Goal: Find specific page/section: Find specific page/section

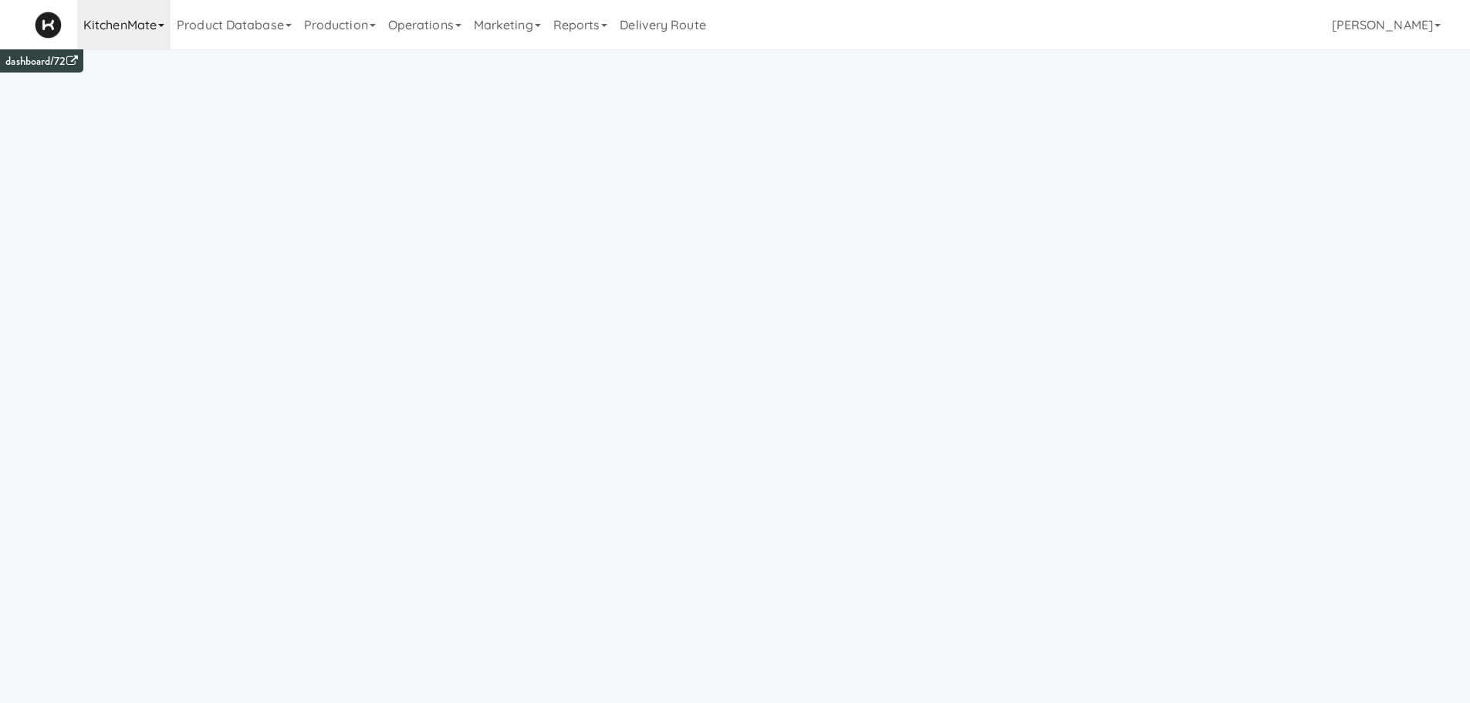
click at [134, 23] on link "KitchenMate" at bounding box center [123, 24] width 93 height 49
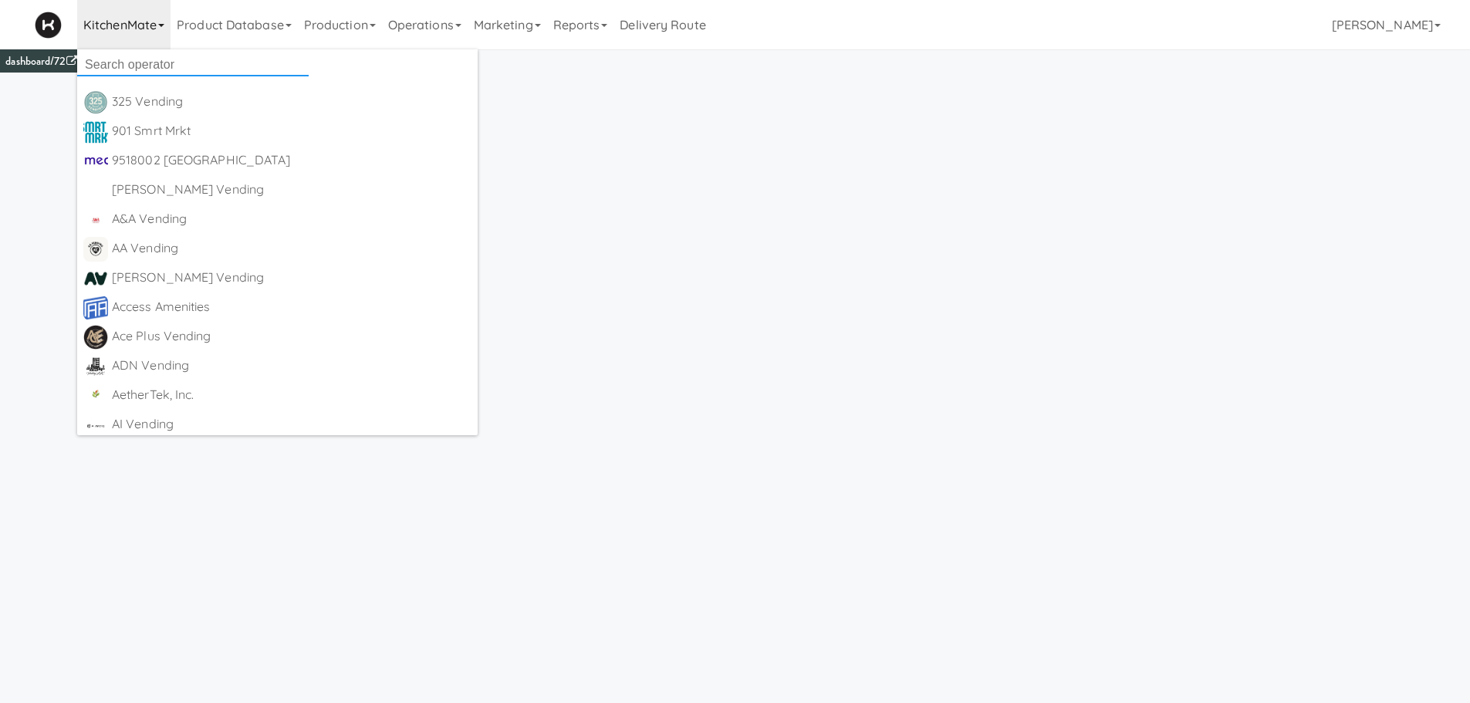
click at [132, 74] on input "text" at bounding box center [192, 64] width 231 height 23
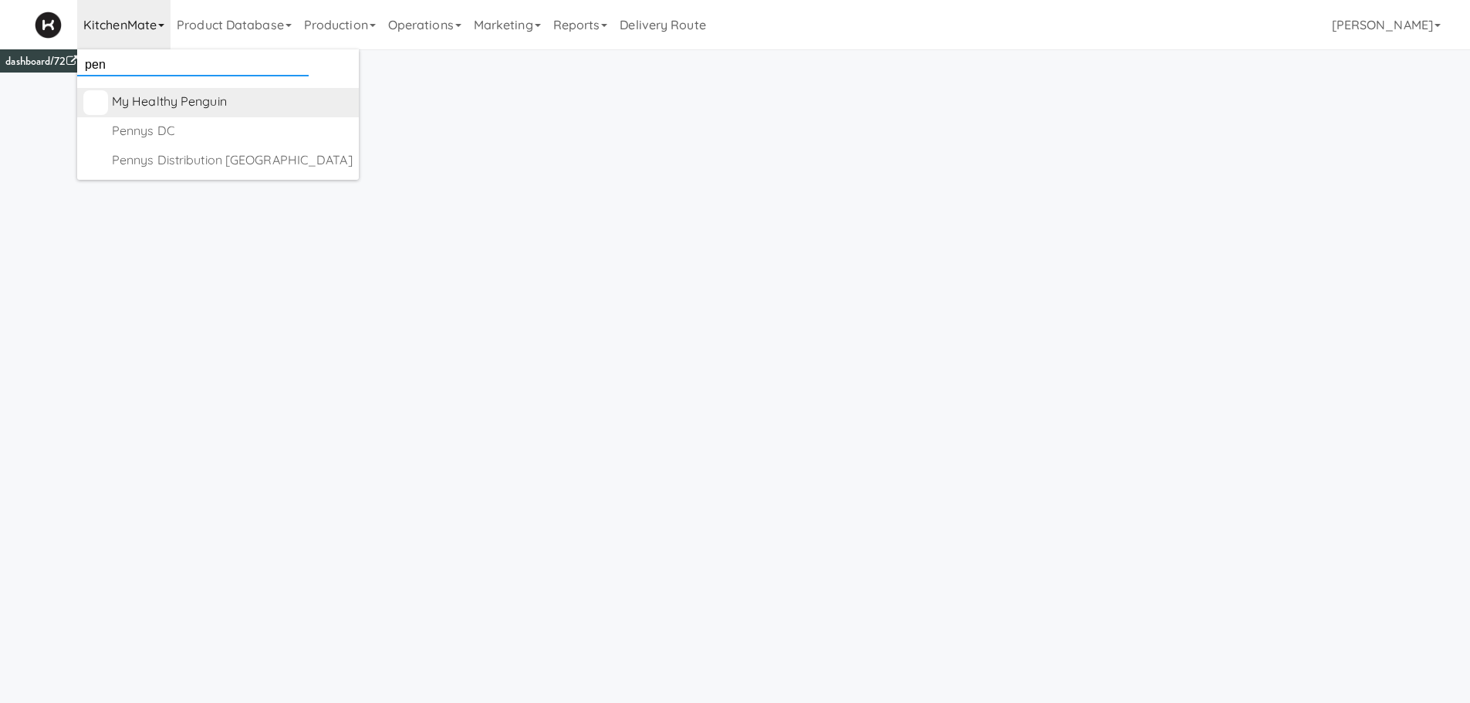
type input "pen"
click at [133, 113] on div "My Healthy Penguin [URL][DOMAIN_NAME]" at bounding box center [232, 102] width 241 height 25
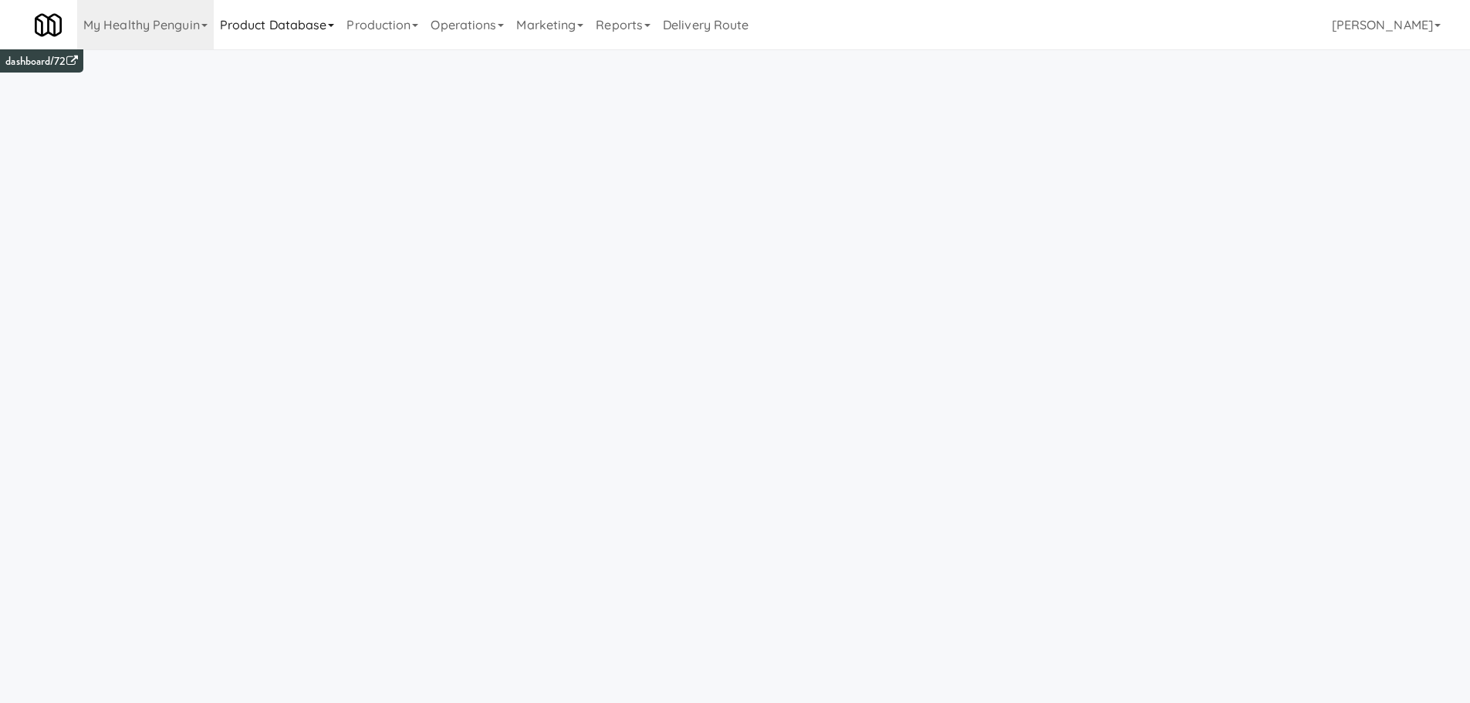
click at [298, 29] on link "Product Database" at bounding box center [277, 24] width 127 height 49
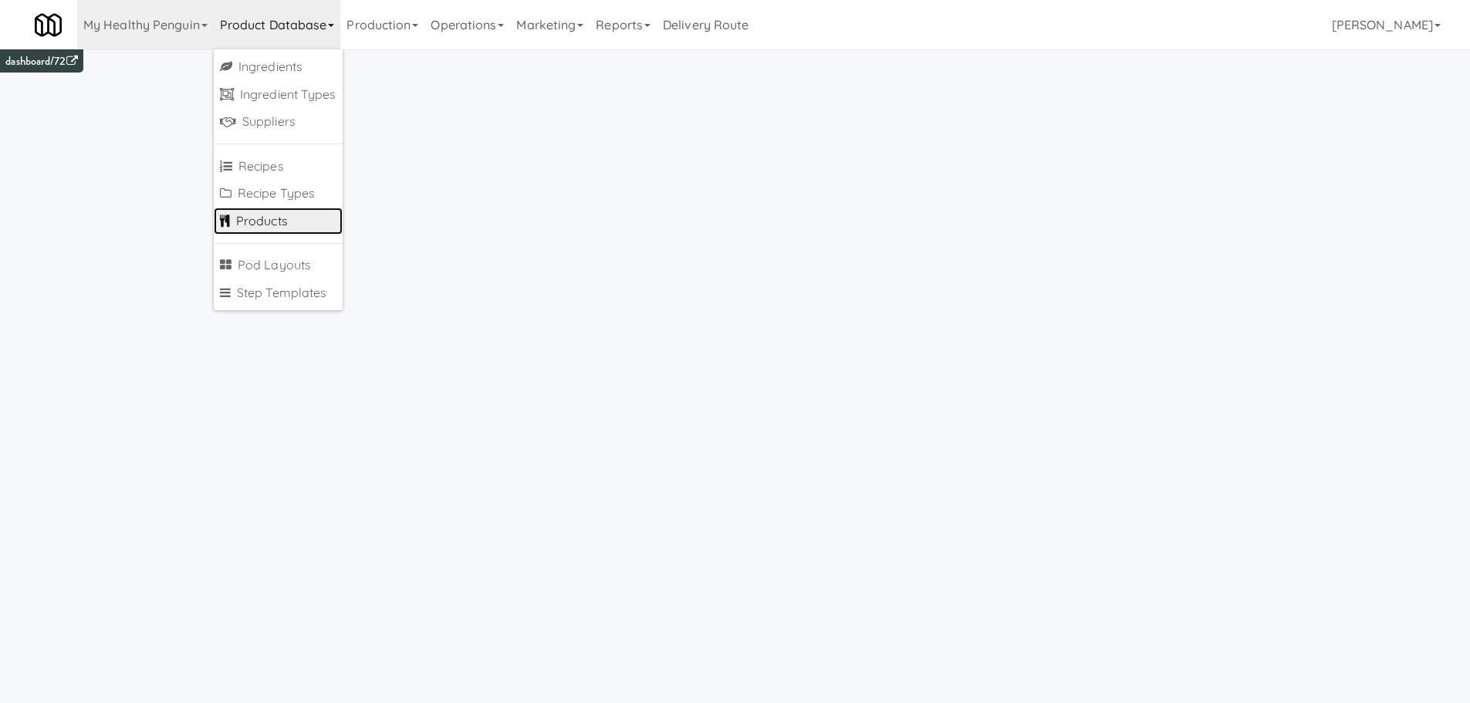
click at [252, 212] on link "Products" at bounding box center [278, 222] width 129 height 28
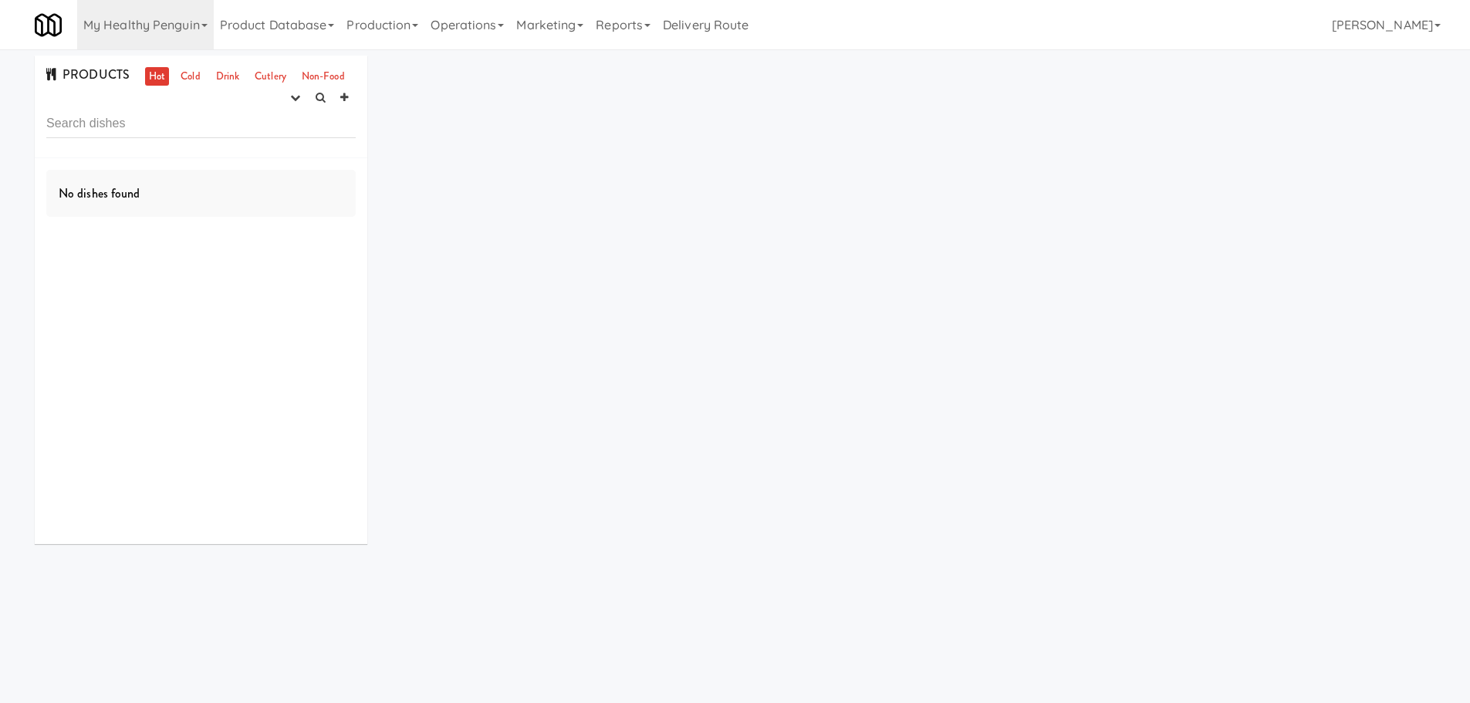
click at [203, 83] on ul "Hot Cold Drink Cutlery Non-Food" at bounding box center [246, 76] width 211 height 19
click at [219, 81] on link "Drink" at bounding box center [228, 76] width 32 height 19
click at [184, 78] on link "Cold" at bounding box center [190, 76] width 27 height 19
click at [273, 78] on link "Cutlery" at bounding box center [270, 76] width 39 height 19
click at [161, 72] on link "Hot" at bounding box center [157, 76] width 24 height 19
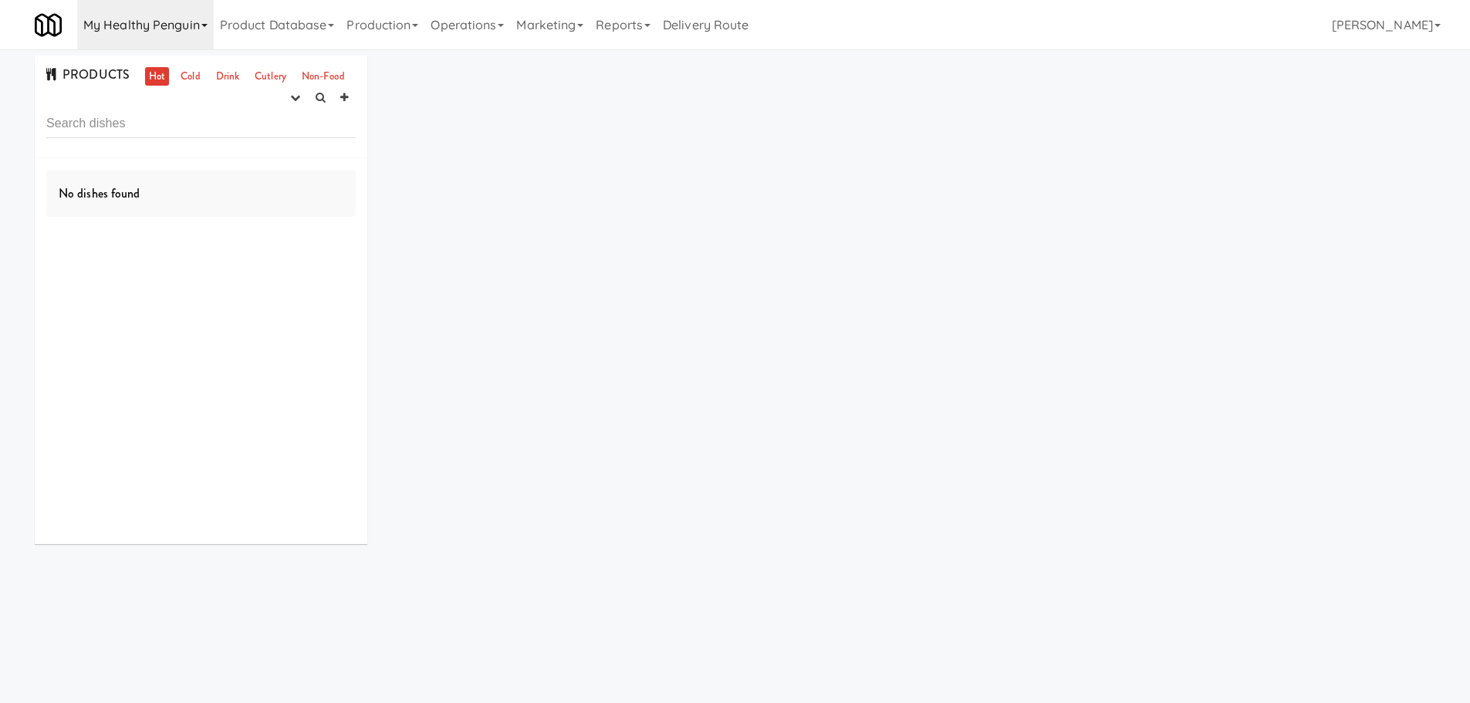
click at [167, 48] on link "My Healthy Penguin" at bounding box center [145, 24] width 137 height 49
